Goal: Find specific page/section: Find specific page/section

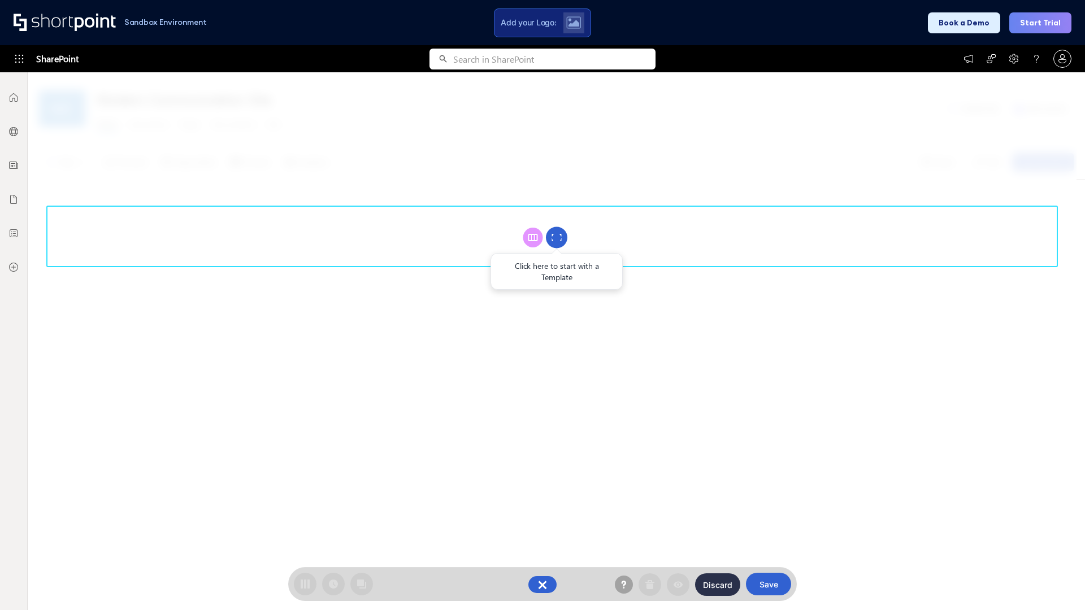
click at [556, 237] on circle at bounding box center [556, 237] width 21 height 21
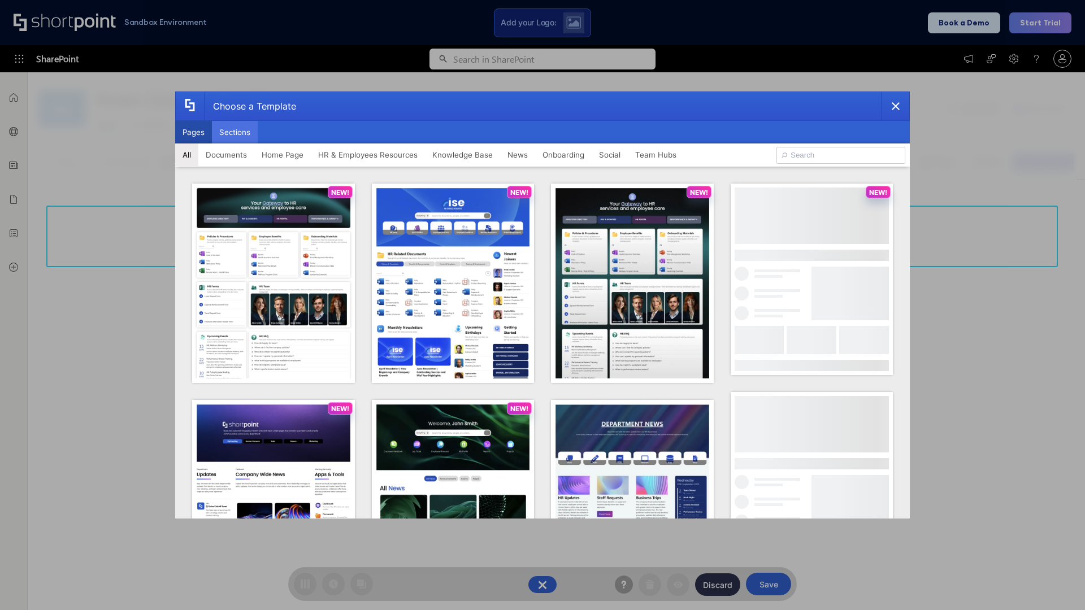
click at [234, 132] on button "Sections" at bounding box center [235, 132] width 46 height 23
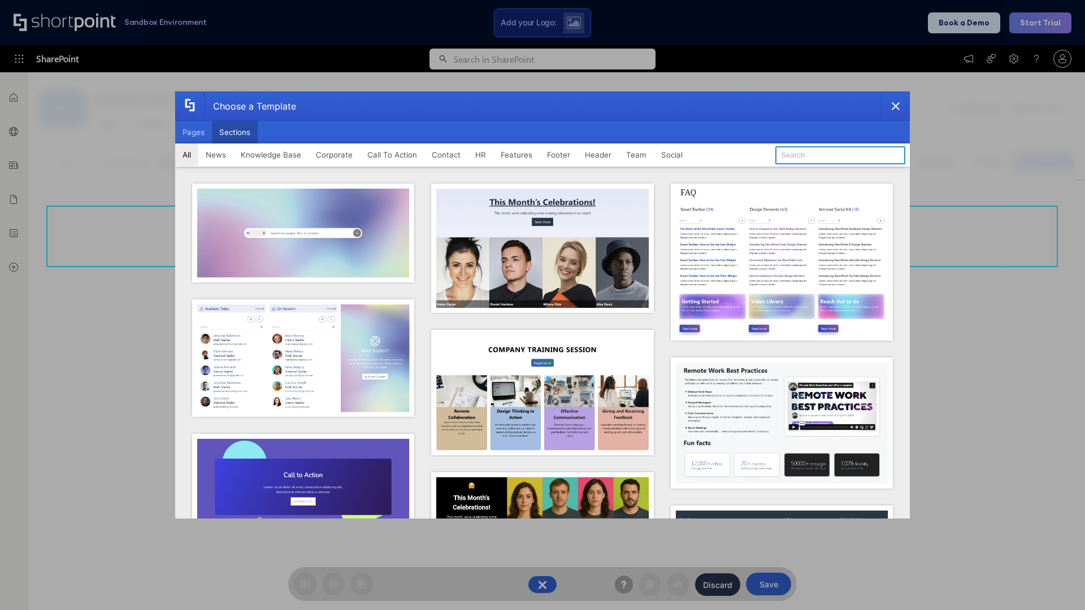
type input "Teams Advanced"
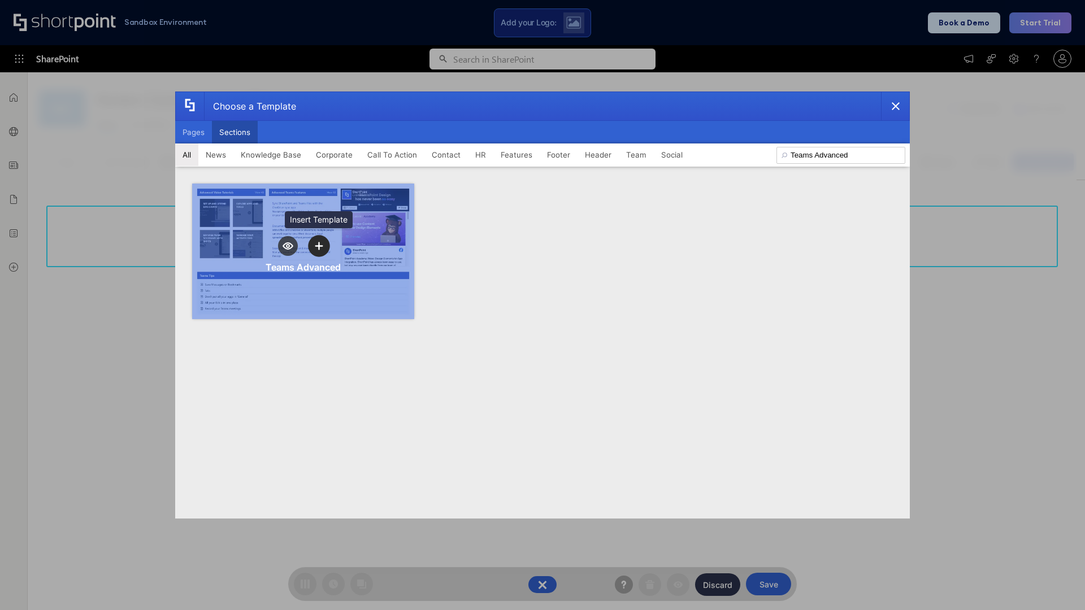
click at [319, 246] on icon "template selector" at bounding box center [319, 246] width 8 height 8
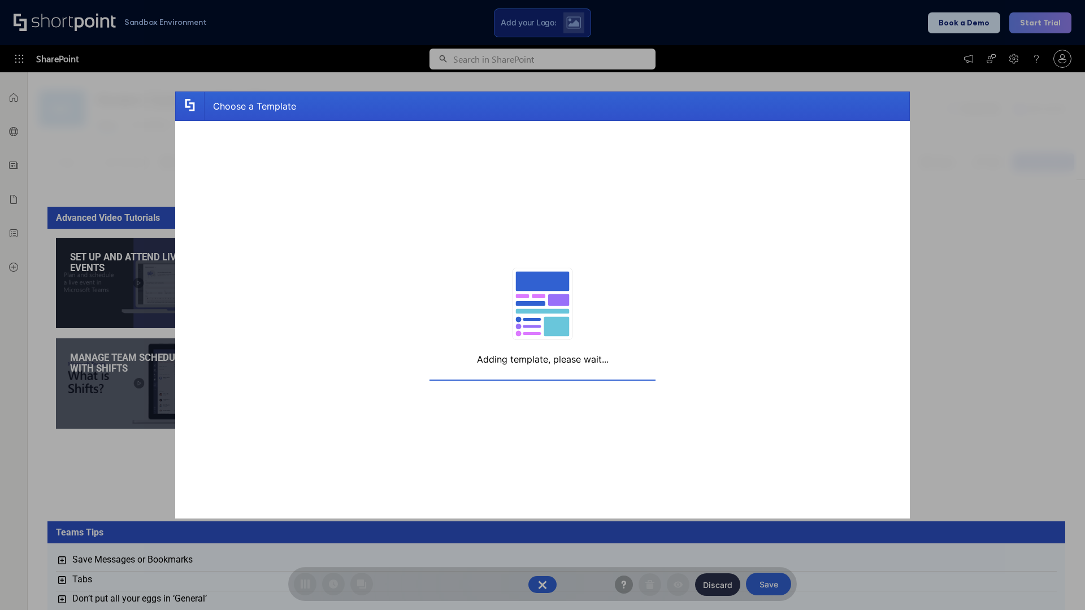
scroll to position [8, 8]
